Goal: Obtain resource: Download file/media

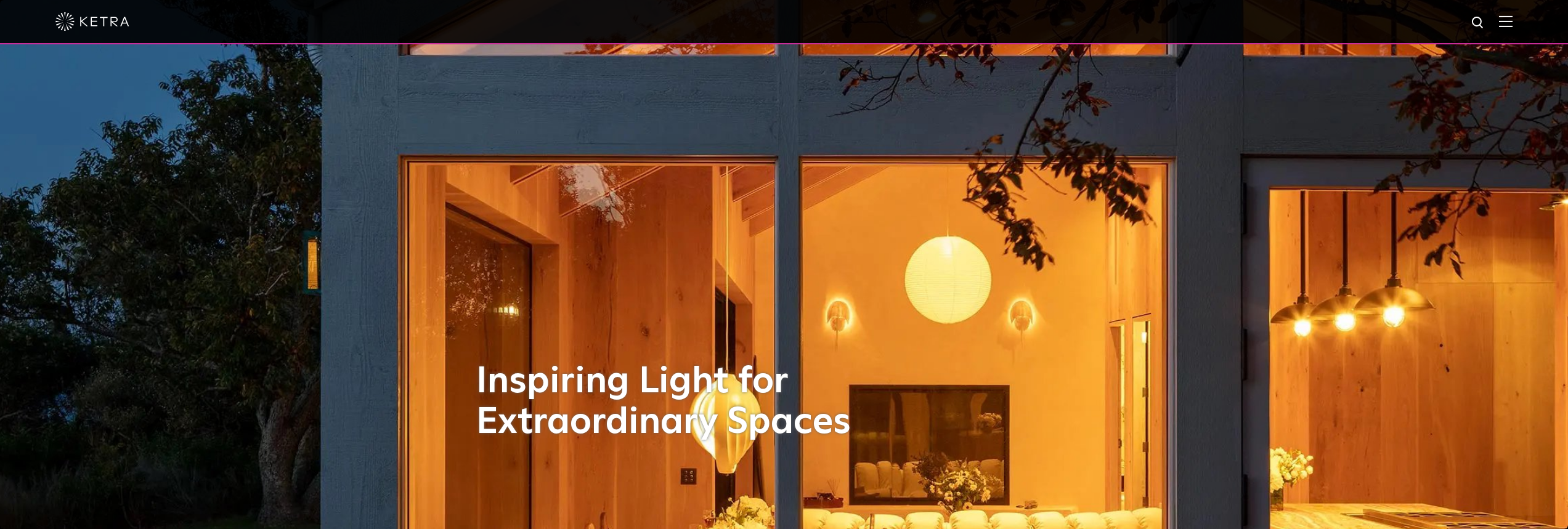
click at [84, 25] on img at bounding box center [92, 21] width 74 height 18
click at [1506, 24] on div at bounding box center [783, 21] width 1457 height 43
click at [1513, 25] on img at bounding box center [1506, 21] width 14 height 12
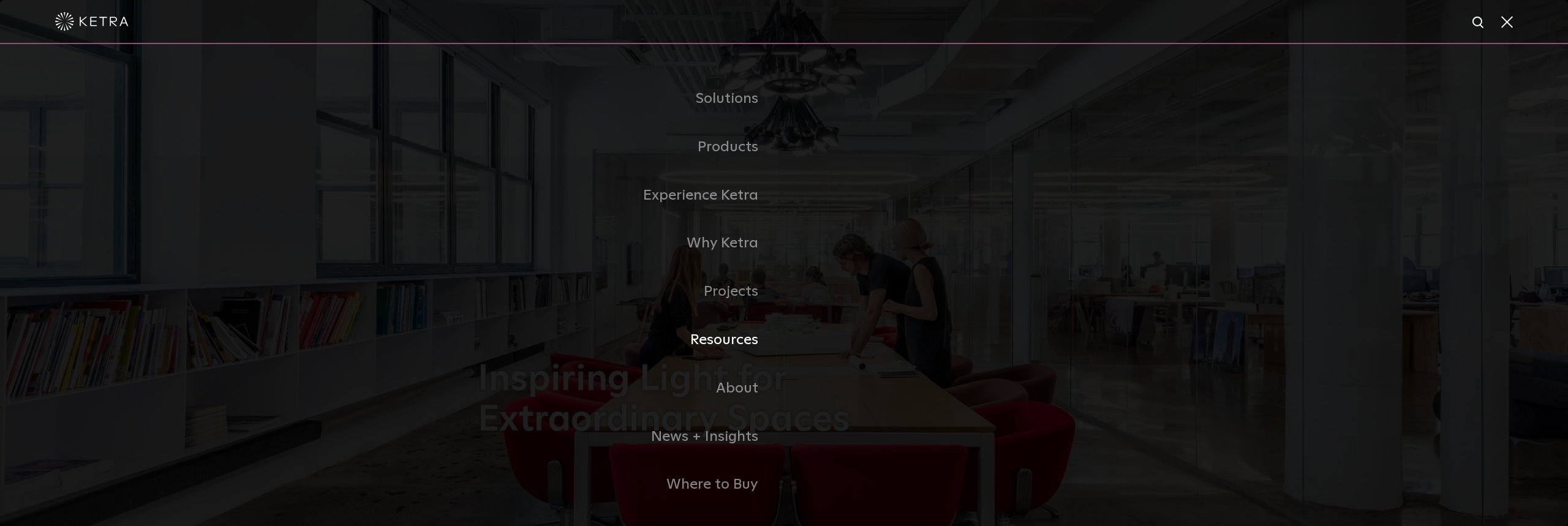
click at [725, 346] on link "Resources" at bounding box center [631, 340] width 307 height 48
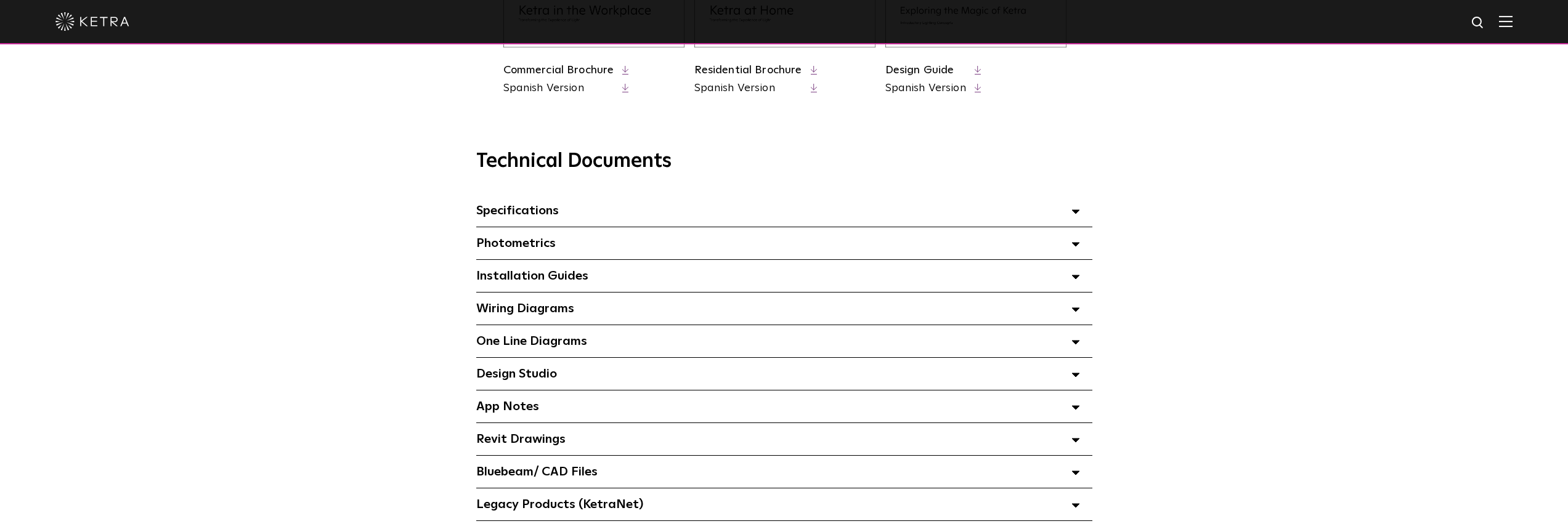
scroll to position [770, 0]
click at [1070, 271] on div "Installation Guides Select checkboxes to use the bulk download option below" at bounding box center [784, 275] width 616 height 32
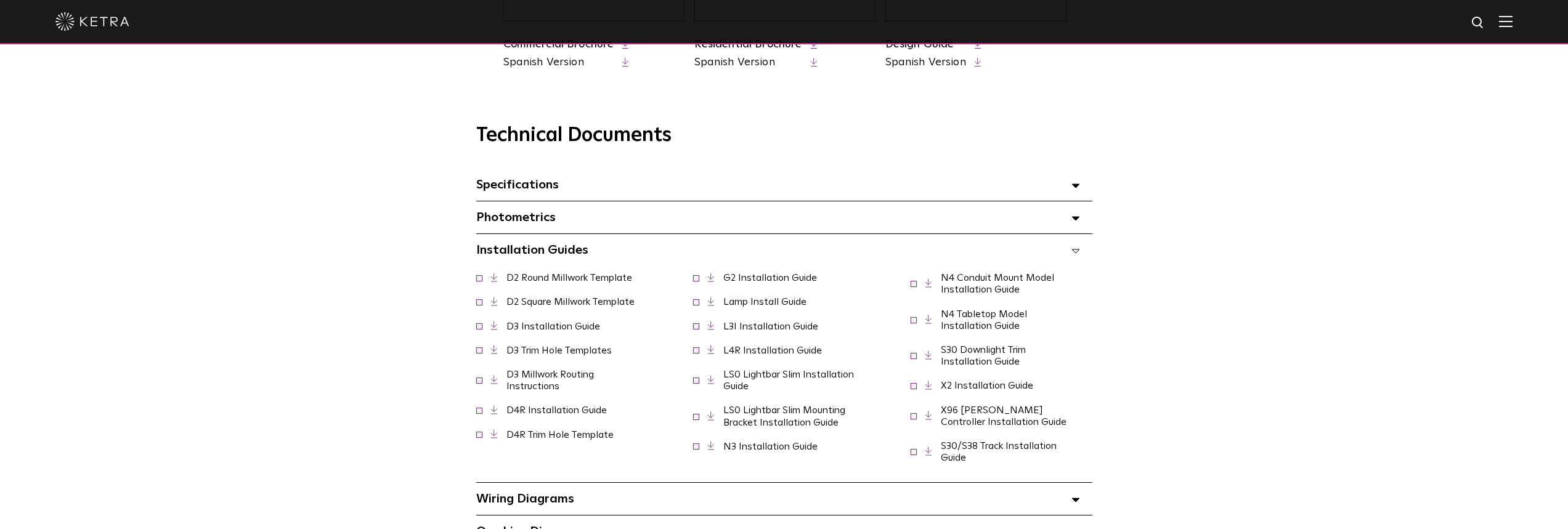
scroll to position [796, 0]
click at [551, 328] on link "D3 Installation Guide" at bounding box center [553, 326] width 94 height 10
